Goal: Check status: Check status

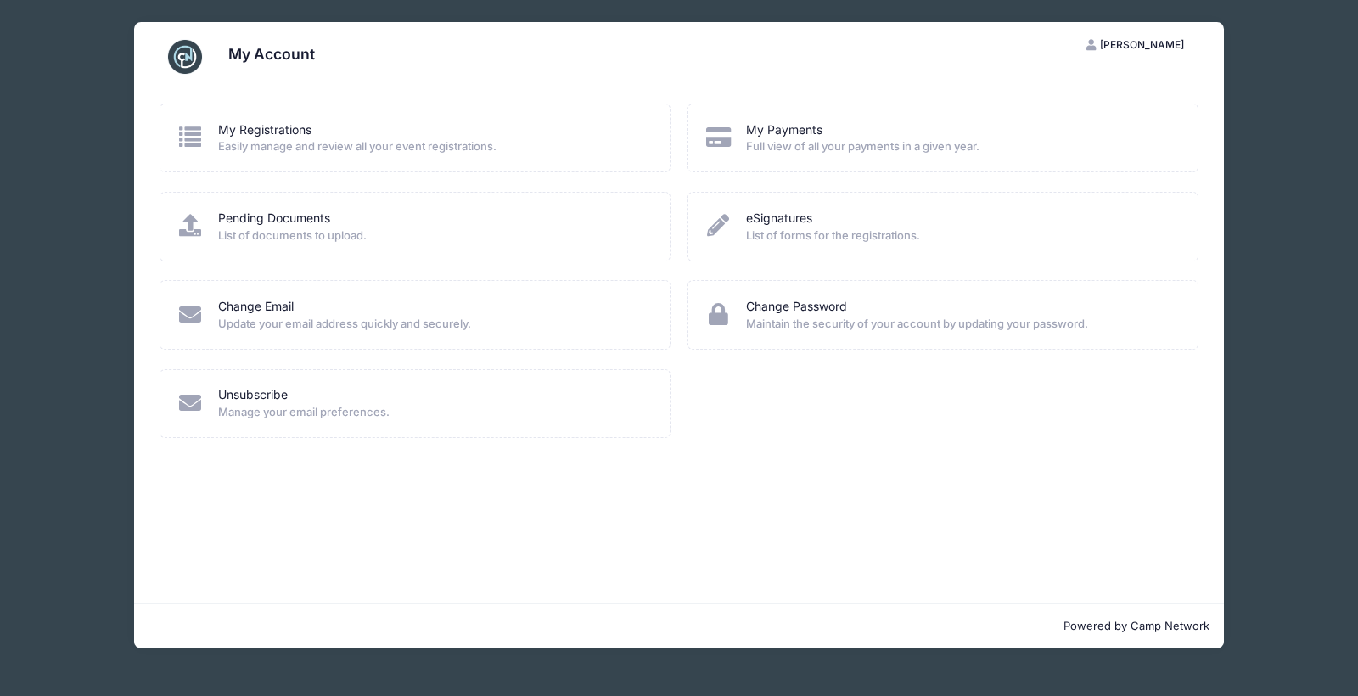
click at [281, 228] on span "List of documents to upload." at bounding box center [433, 236] width 430 height 17
click at [297, 135] on link "My Registrations" at bounding box center [264, 130] width 93 height 18
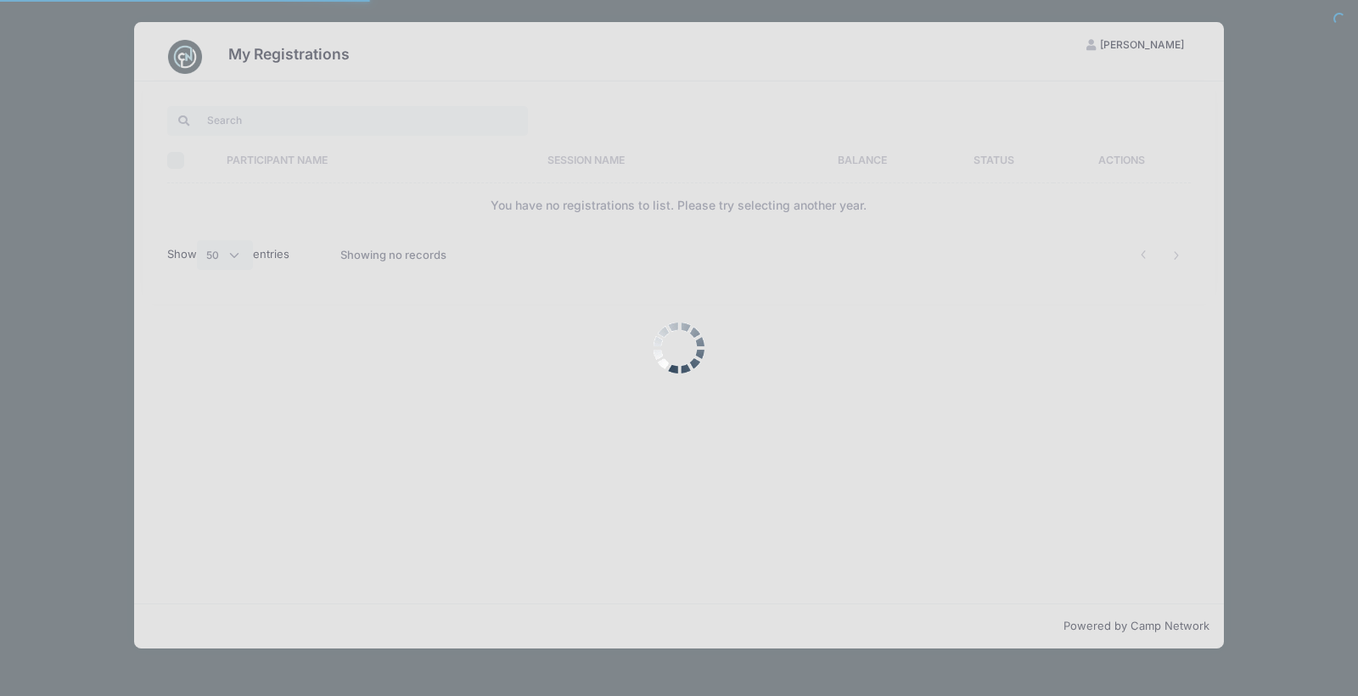
select select "50"
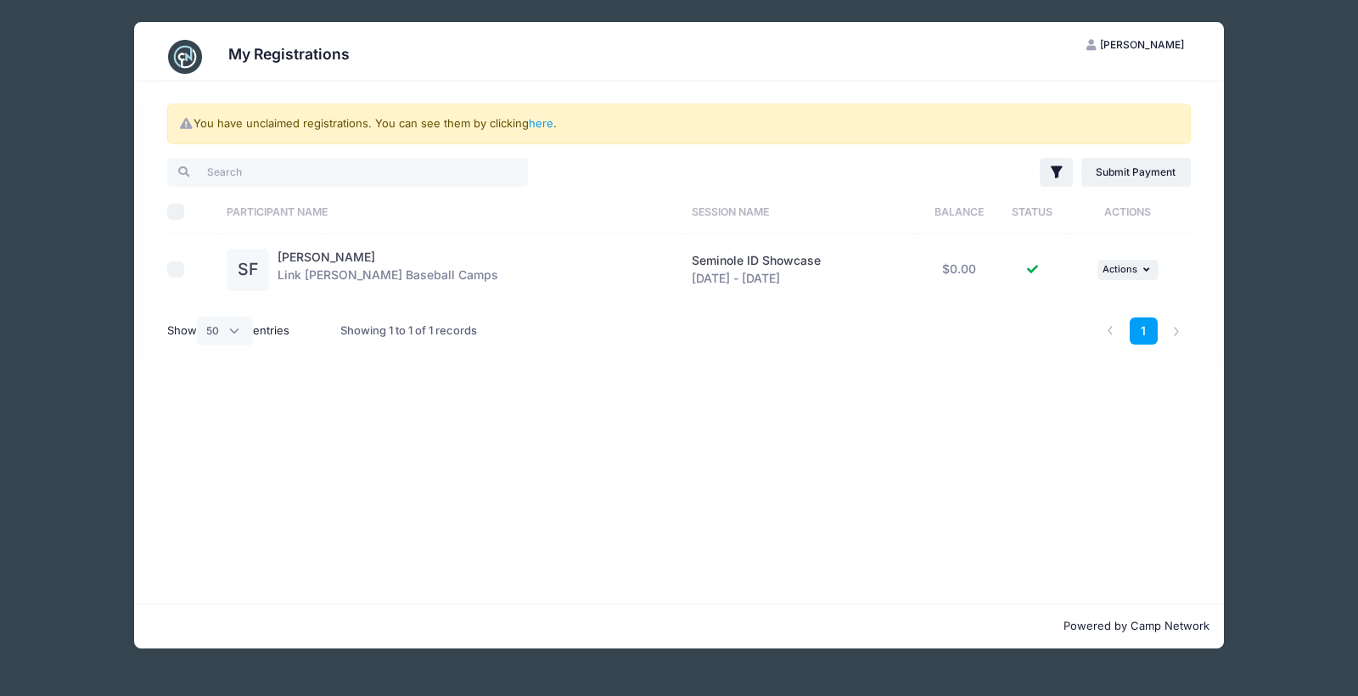
click at [1279, 431] on div "My Registrations SF Samson Fantauzzi My Account Logout You have unclaimed regis…" at bounding box center [678, 335] width 1307 height 671
click at [172, 274] on input "checkbox" at bounding box center [175, 269] width 17 height 17
checkbox input "true"
click at [1126, 272] on span "Actions" at bounding box center [1120, 269] width 35 height 12
click at [1067, 306] on link "View Registration" at bounding box center [1067, 307] width 154 height 32
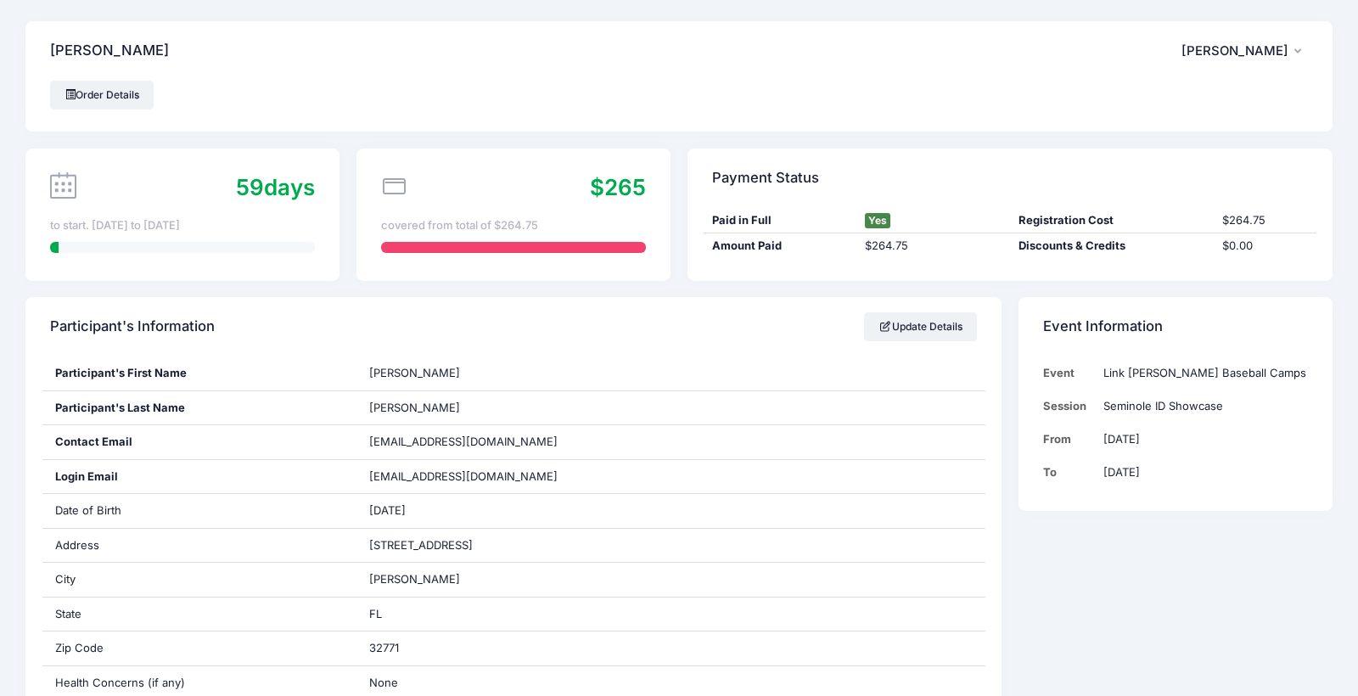
click at [1280, 53] on span "[PERSON_NAME]" at bounding box center [1235, 50] width 107 height 15
click at [1151, 100] on link "My Account" at bounding box center [1202, 97] width 196 height 32
